Goal: Transaction & Acquisition: Register for event/course

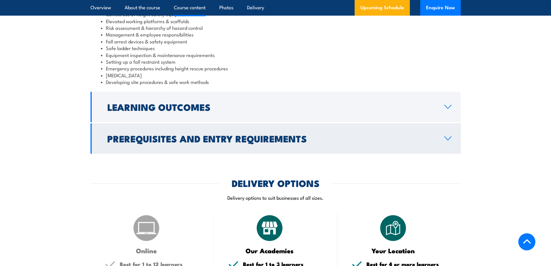
scroll to position [521, 0]
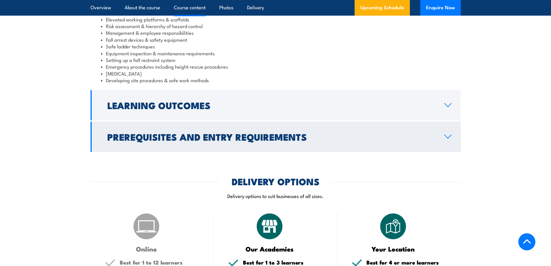
click at [452, 136] on link "Prerequisites and Entry Requirements" at bounding box center [276, 137] width 370 height 30
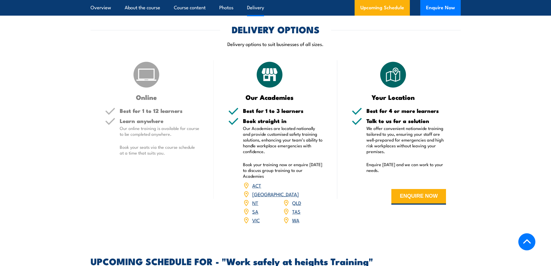
scroll to position [665, 0]
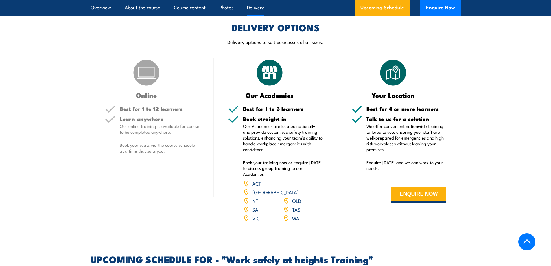
click at [297, 197] on link "QLD" at bounding box center [296, 200] width 9 height 7
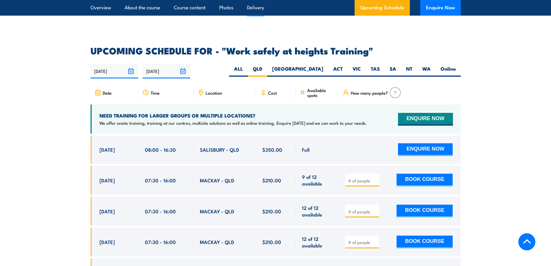
scroll to position [921, 0]
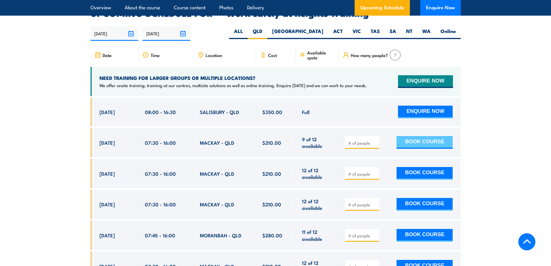
click at [428, 136] on button "BOOK COURSE" at bounding box center [425, 142] width 56 height 13
type input "1"
click at [373, 140] on input "1" at bounding box center [362, 143] width 29 height 6
click at [420, 136] on button "BOOK COURSE" at bounding box center [425, 142] width 56 height 13
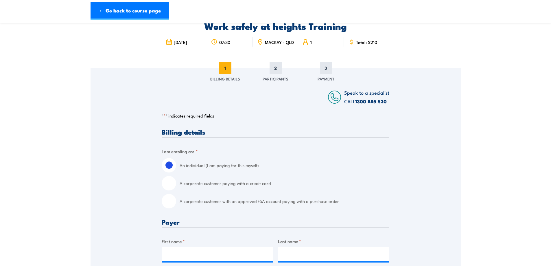
scroll to position [58, 0]
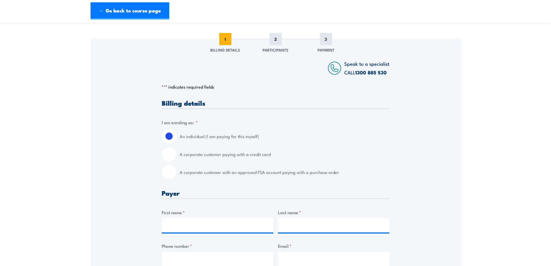
click at [167, 157] on input "A corporate customer paying with a credit card" at bounding box center [169, 154] width 14 height 14
radio input "true"
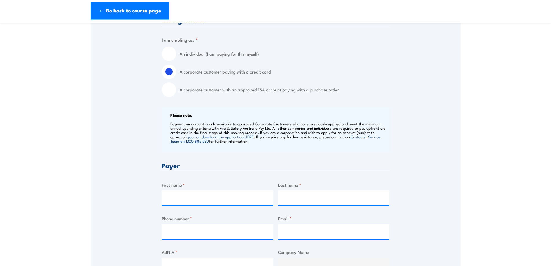
scroll to position [203, 0]
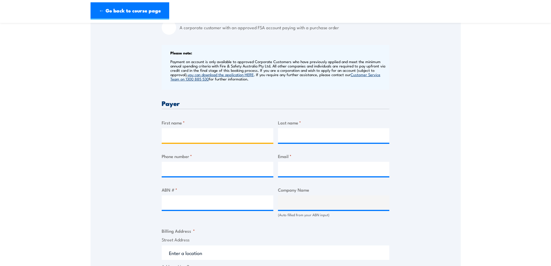
click at [178, 141] on input "First name *" at bounding box center [218, 135] width 112 height 14
type input "Sean"
type input "Green"
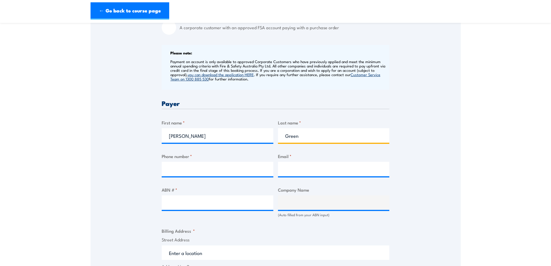
type input "0437639730"
type input "sean@mindrill.com.au"
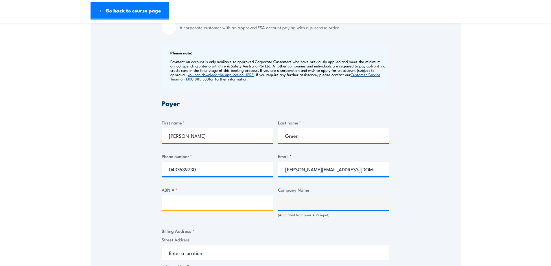
click at [190, 203] on input "ABN # *" at bounding box center [218, 202] width 112 height 14
click at [193, 205] on input "ABN # *" at bounding box center [218, 202] width 112 height 14
type input "82269191478"
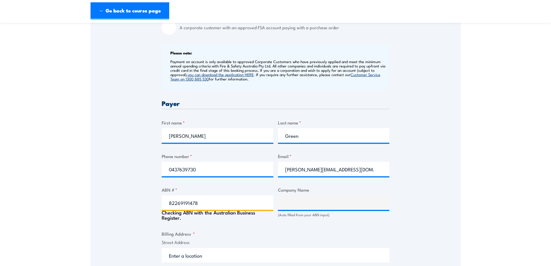
type input "The Trustee for THE HAINES FAMILY TRUST"
type input "82269191478"
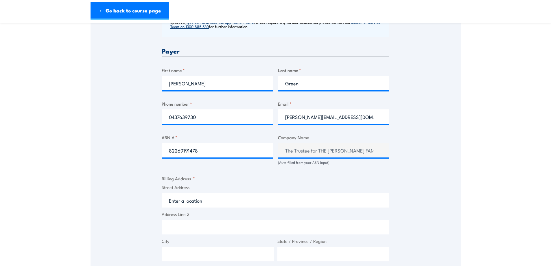
scroll to position [260, 0]
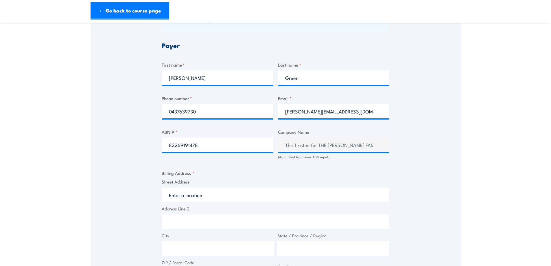
click at [170, 198] on input "Street Address" at bounding box center [276, 195] width 228 height 14
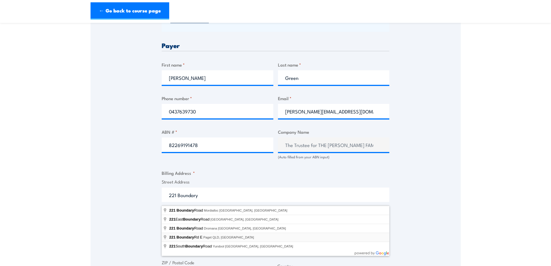
type input "221 Boundary Rd E, Paget QLD, Australia"
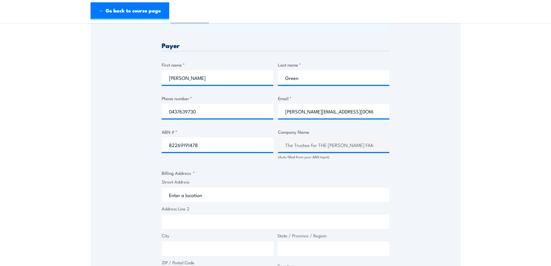
type input "221 Boundary Rd E"
type input "Paget"
type input "Queensland"
type input "4740"
select select "Australia"
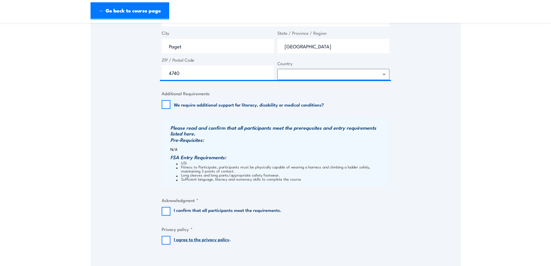
scroll to position [492, 0]
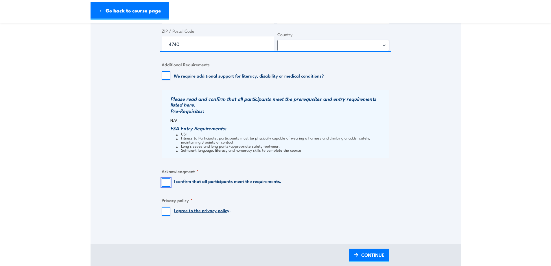
click at [166, 185] on input "I confirm that all participants meet the requirements." at bounding box center [166, 182] width 9 height 9
checkbox input "true"
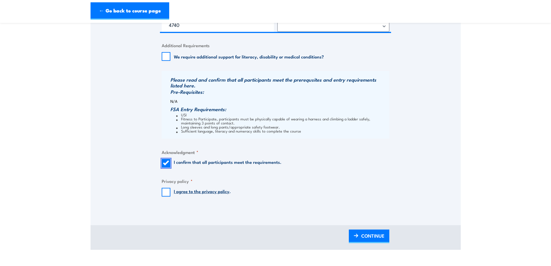
scroll to position [521, 0]
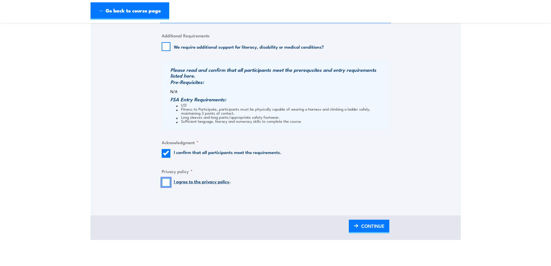
click at [166, 185] on input "I agree to the privacy policy ." at bounding box center [166, 182] width 9 height 9
checkbox input "true"
click at [373, 228] on span "CONTINUE" at bounding box center [372, 225] width 23 height 15
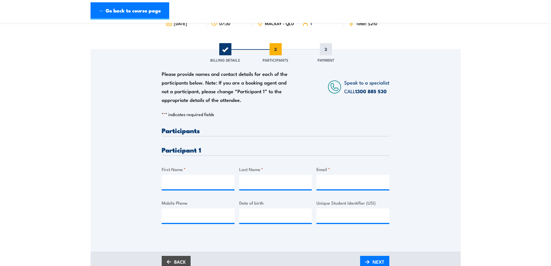
scroll to position [58, 0]
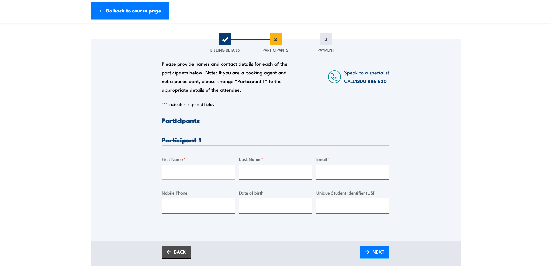
click at [172, 176] on input "First Name *" at bounding box center [198, 172] width 73 height 14
click at [185, 174] on input "First Name *" at bounding box center [198, 172] width 73 height 14
type input "Tyrone"
type input "Reilly"
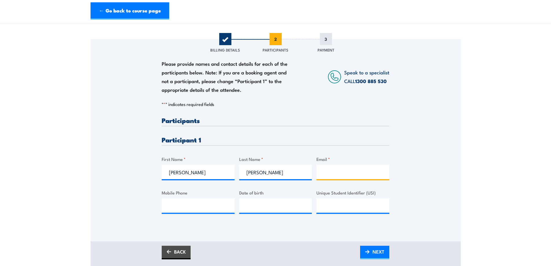
click at [330, 178] on input "Email *" at bounding box center [353, 172] width 73 height 14
paste input "tyrone.reilly91@hotmail.com"
type input "tyrone.reilly91@hotmail.com"
click at [179, 210] on input "Mobile Phone" at bounding box center [198, 205] width 73 height 14
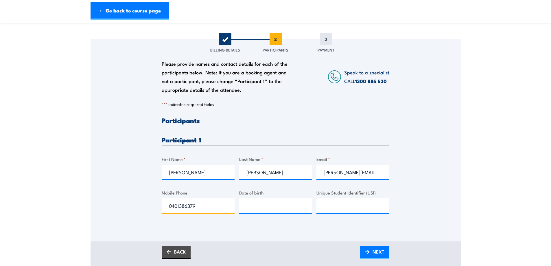
type input "0401386379"
click at [249, 207] on input "__/__/____" at bounding box center [275, 205] width 73 height 14
type input "22/08/1991"
click at [337, 212] on input "Unique Student Identifier (USI)" at bounding box center [353, 205] width 73 height 14
click at [335, 212] on input "Unique Student Identifier (USI)" at bounding box center [353, 205] width 73 height 14
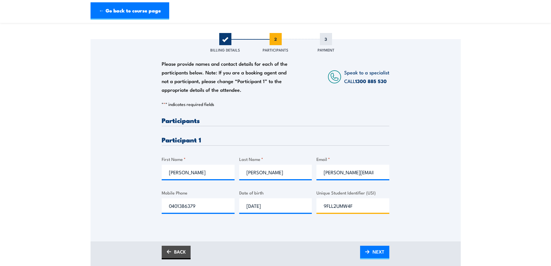
drag, startPoint x: 353, startPoint y: 210, endPoint x: 324, endPoint y: 209, distance: 29.0
click at [324, 209] on input "9FLL2UMW4F" at bounding box center [353, 205] width 73 height 14
type input "9FLL2UMW4F"
click at [370, 254] on link "NEXT" at bounding box center [374, 253] width 29 height 14
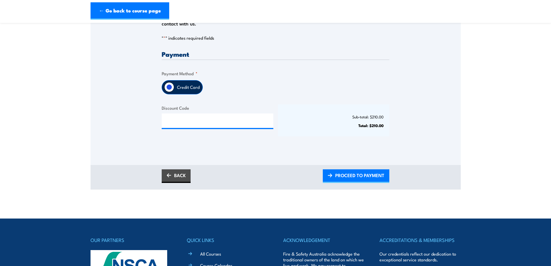
scroll to position [116, 0]
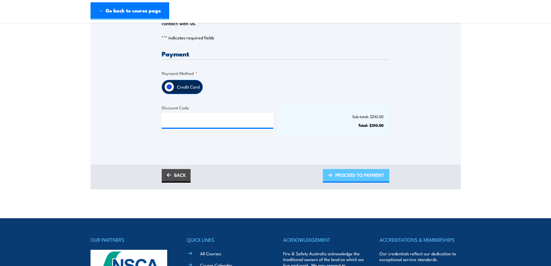
click at [366, 180] on span "PROCEED TO PAYMENT" at bounding box center [359, 174] width 49 height 15
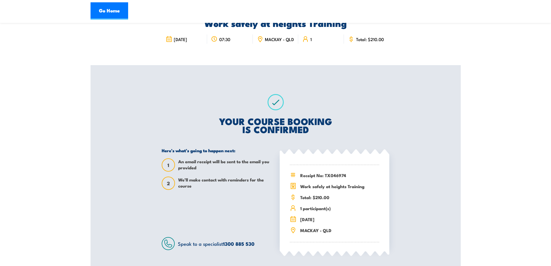
scroll to position [87, 0]
